Goal: Check status: Check status

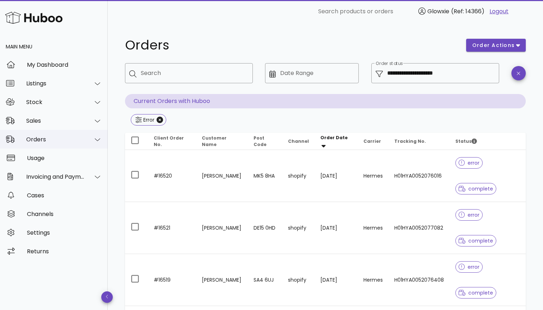
click at [61, 143] on div "Orders" at bounding box center [54, 139] width 108 height 19
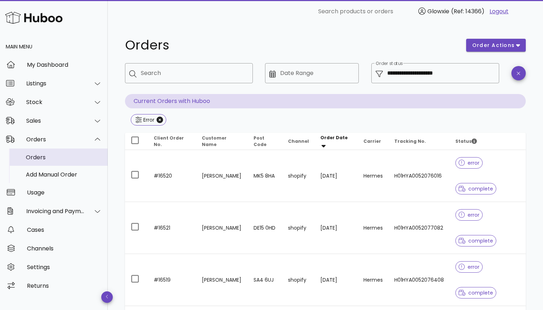
click at [59, 158] on div "Orders" at bounding box center [64, 157] width 76 height 7
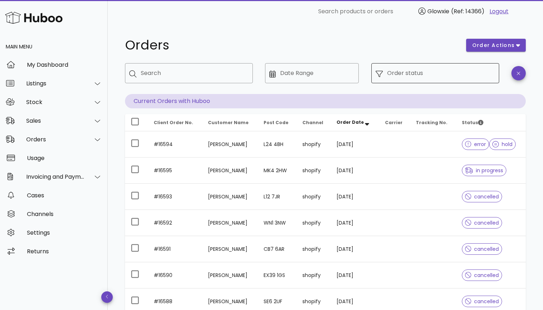
click at [432, 71] on input "Order status" at bounding box center [441, 73] width 108 height 11
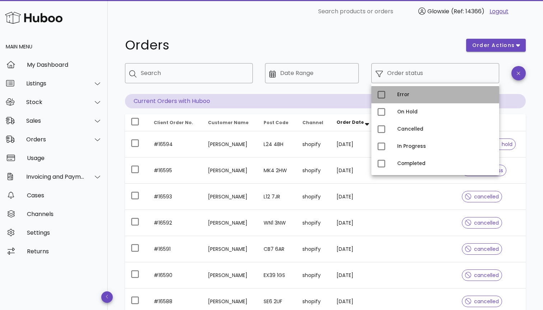
click at [404, 101] on div "Error" at bounding box center [435, 94] width 128 height 17
type input "**********"
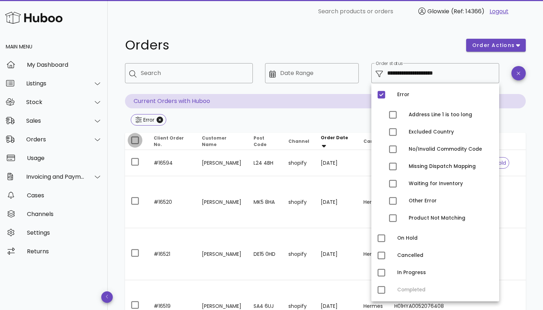
click at [136, 138] on div at bounding box center [135, 140] width 12 height 12
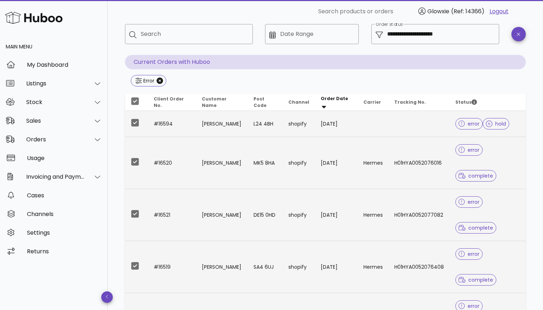
scroll to position [38, 0]
click at [133, 106] on div at bounding box center [135, 102] width 12 height 12
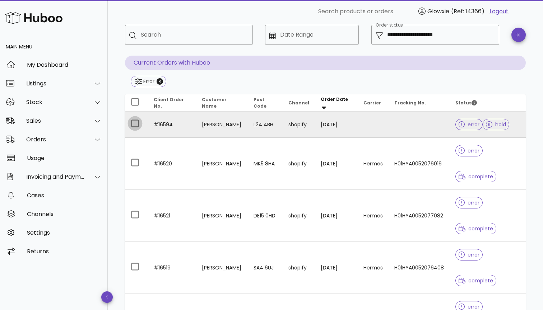
click at [134, 125] on div at bounding box center [135, 123] width 12 height 12
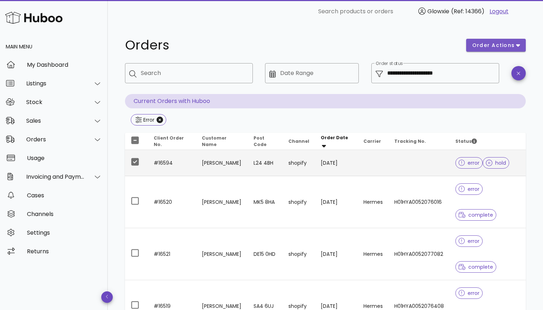
scroll to position [0, 0]
click at [505, 41] on button "order actions" at bounding box center [496, 45] width 60 height 13
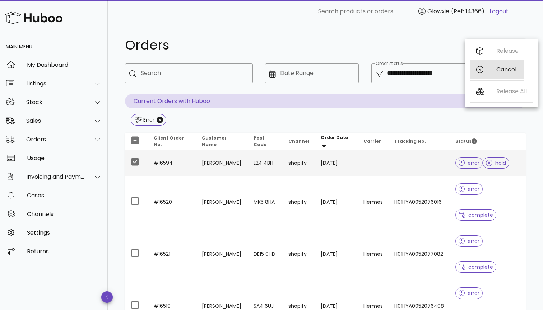
click at [501, 68] on div "Cancel" at bounding box center [507, 69] width 22 height 7
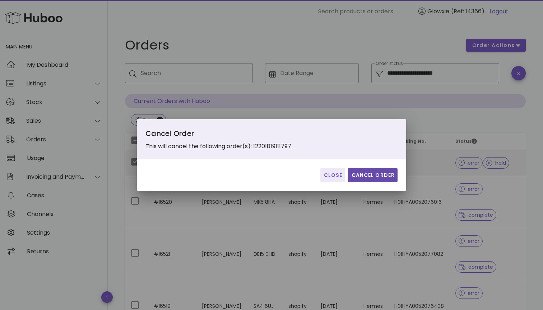
click at [386, 178] on span "Cancel Order" at bounding box center [373, 176] width 44 height 8
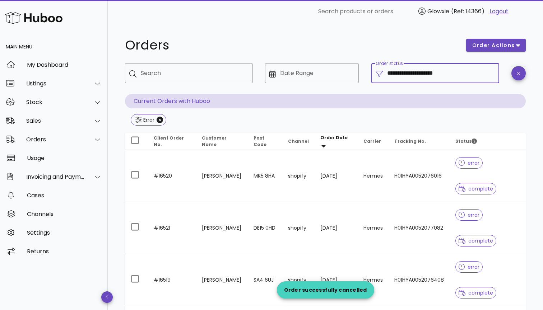
click at [434, 78] on input "**********" at bounding box center [441, 73] width 108 height 11
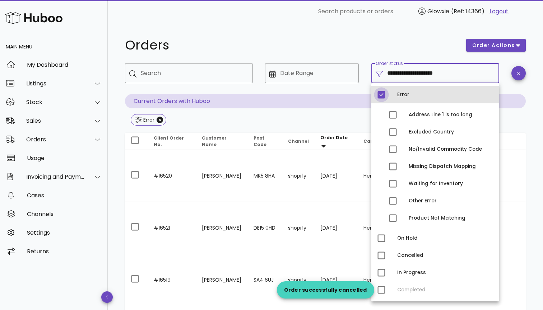
click at [382, 98] on div at bounding box center [381, 95] width 12 height 12
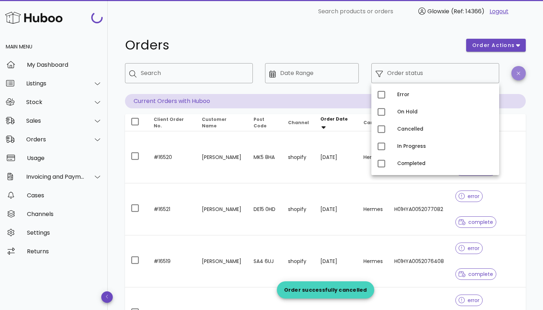
click at [513, 72] on span "button" at bounding box center [518, 73] width 14 height 5
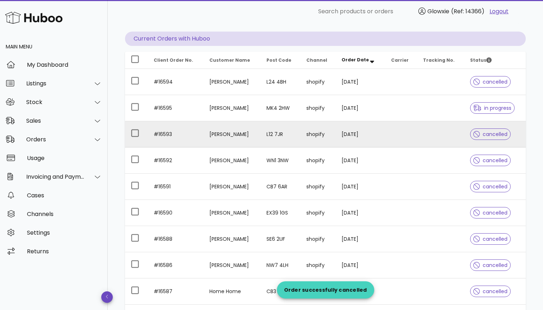
scroll to position [62, 0]
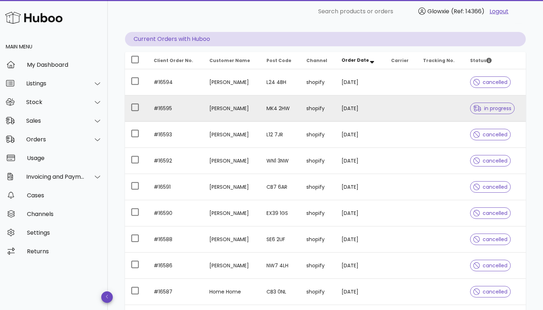
click at [313, 111] on td "shopify" at bounding box center [319, 109] width 36 height 26
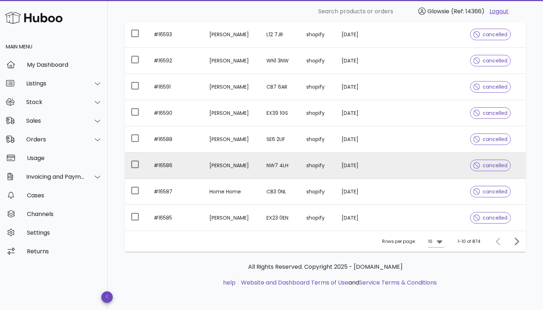
scroll to position [162, 0]
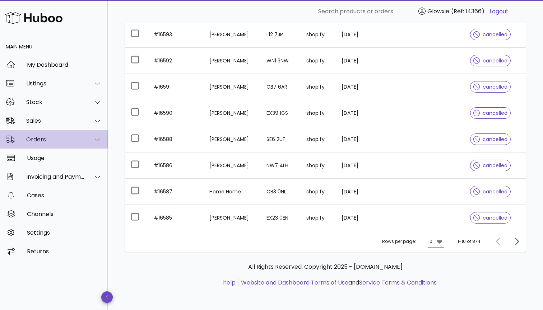
click at [45, 137] on div "Orders" at bounding box center [55, 139] width 59 height 7
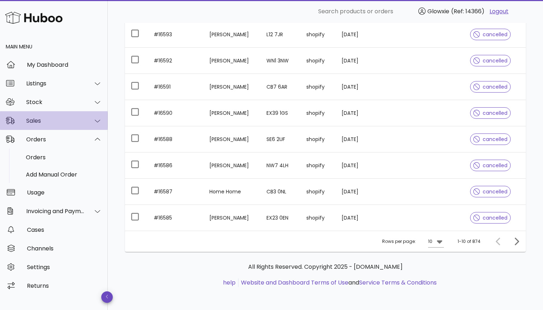
click at [48, 120] on div "Sales" at bounding box center [55, 120] width 59 height 7
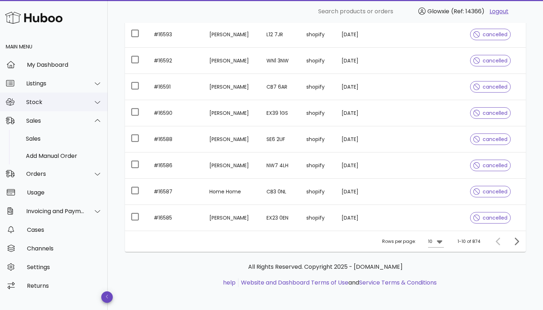
click at [48, 108] on div "Stock" at bounding box center [54, 102] width 108 height 19
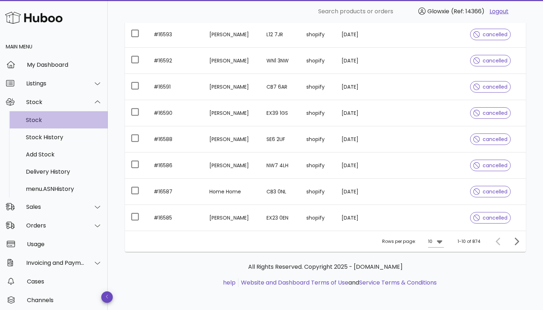
click at [41, 120] on div "Stock" at bounding box center [64, 120] width 76 height 7
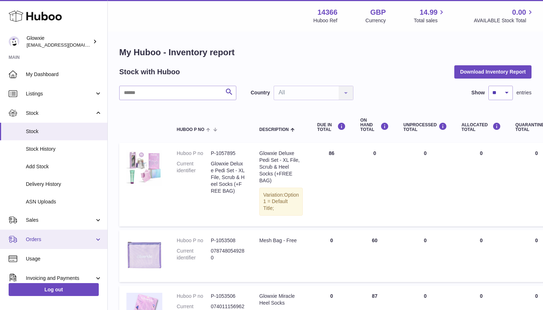
click at [50, 233] on link "Orders" at bounding box center [53, 239] width 107 height 19
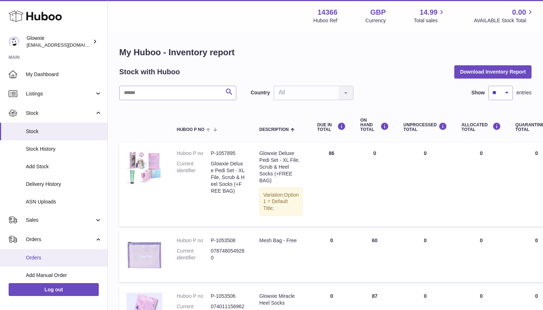
click at [73, 252] on link "Orders" at bounding box center [53, 258] width 107 height 18
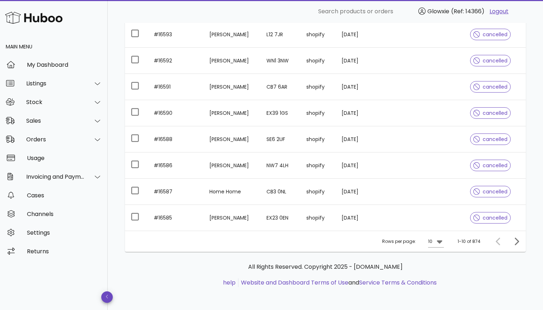
scroll to position [162, 0]
click at [433, 246] on div "10" at bounding box center [431, 241] width 6 height 11
click at [434, 283] on div "50" at bounding box center [438, 281] width 19 height 17
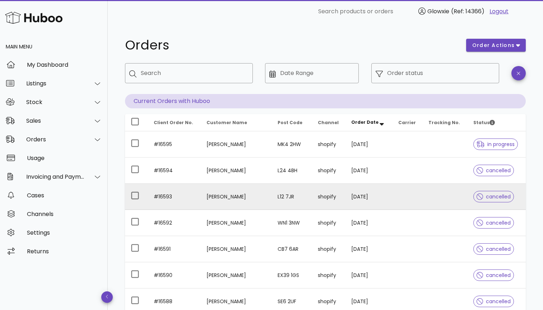
scroll to position [1211, 0]
